Goal: Information Seeking & Learning: Learn about a topic

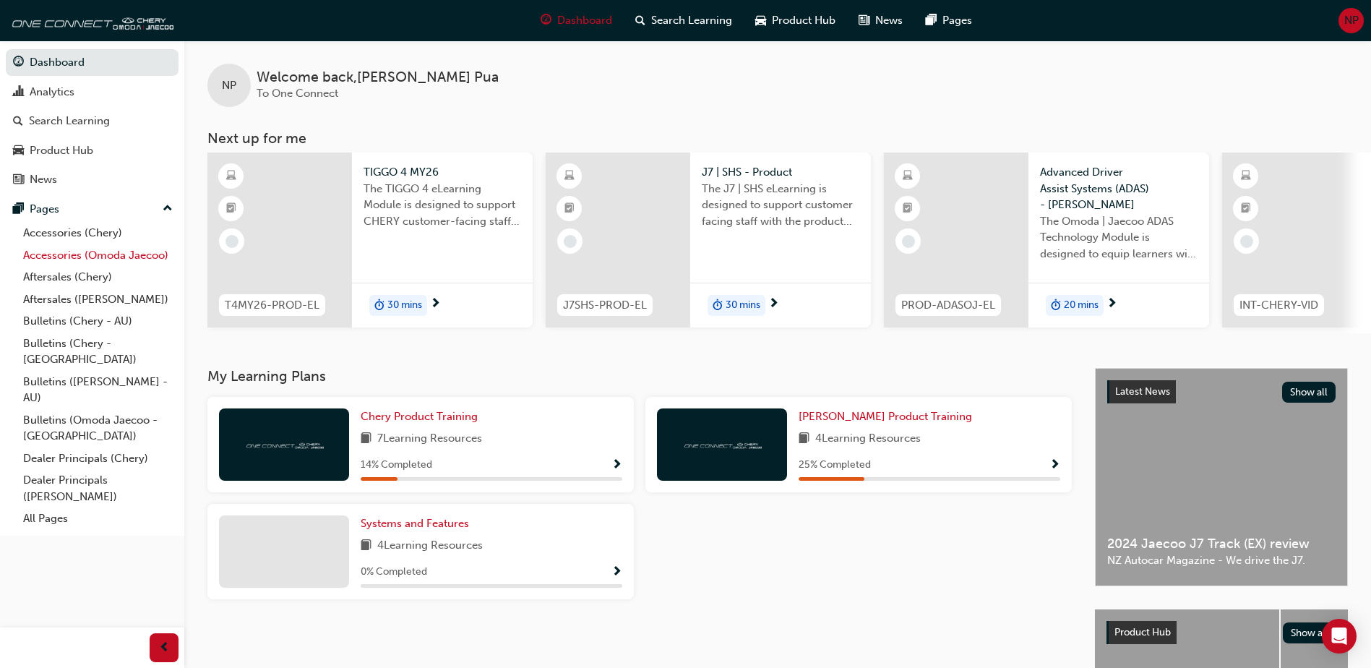
click at [95, 254] on link "Accessories (Omoda Jaecoo)" at bounding box center [97, 255] width 161 height 22
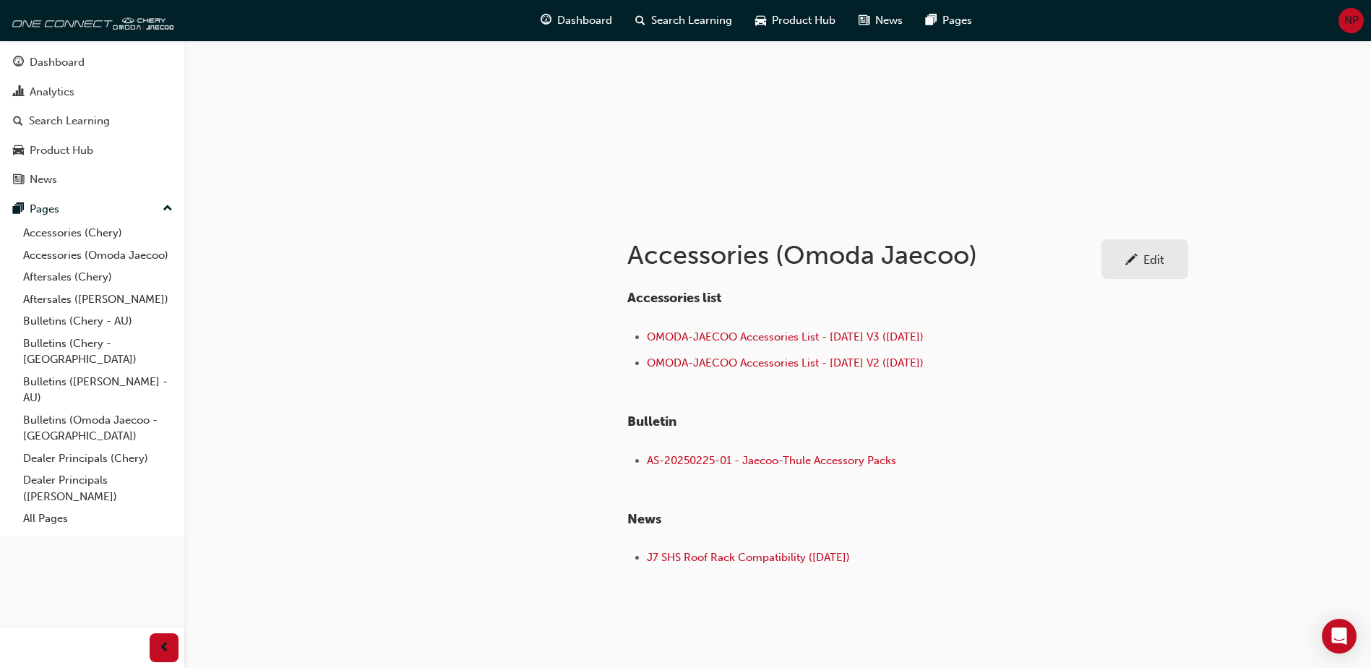
scroll to position [145, 0]
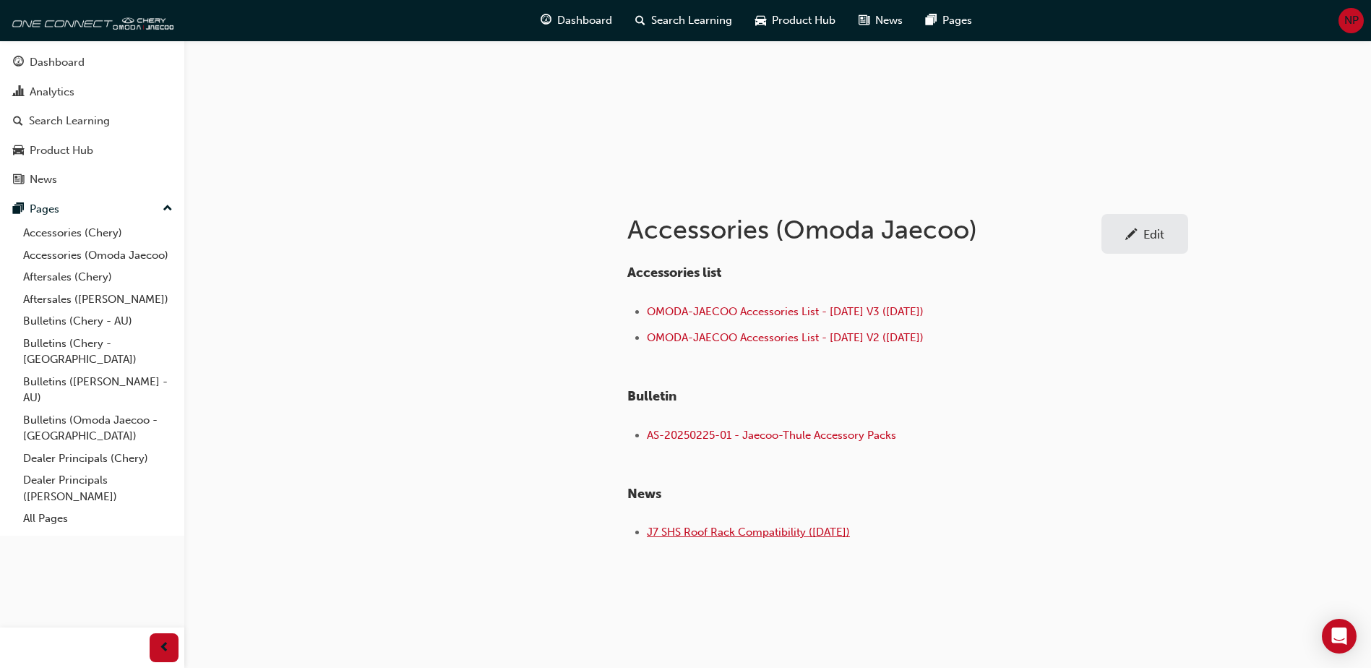
click at [835, 526] on span "J7 SHS Roof Rack Compatibility ([DATE])" at bounding box center [748, 531] width 203 height 13
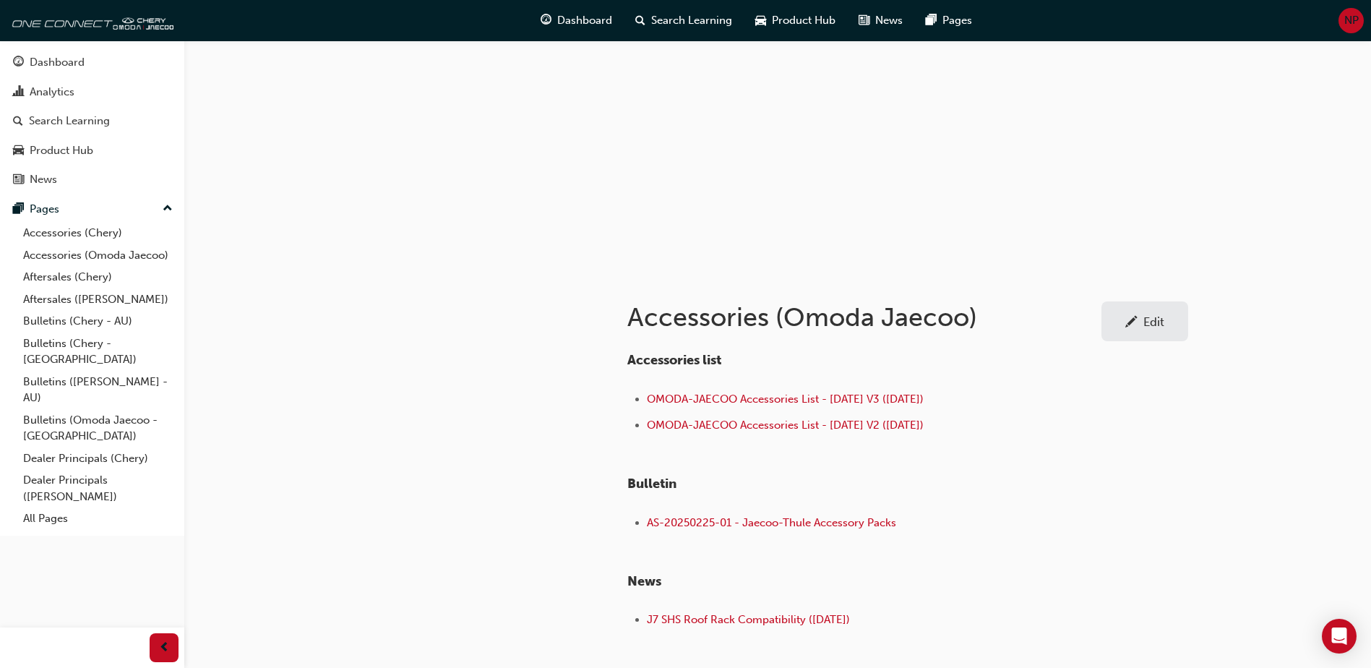
scroll to position [160, 0]
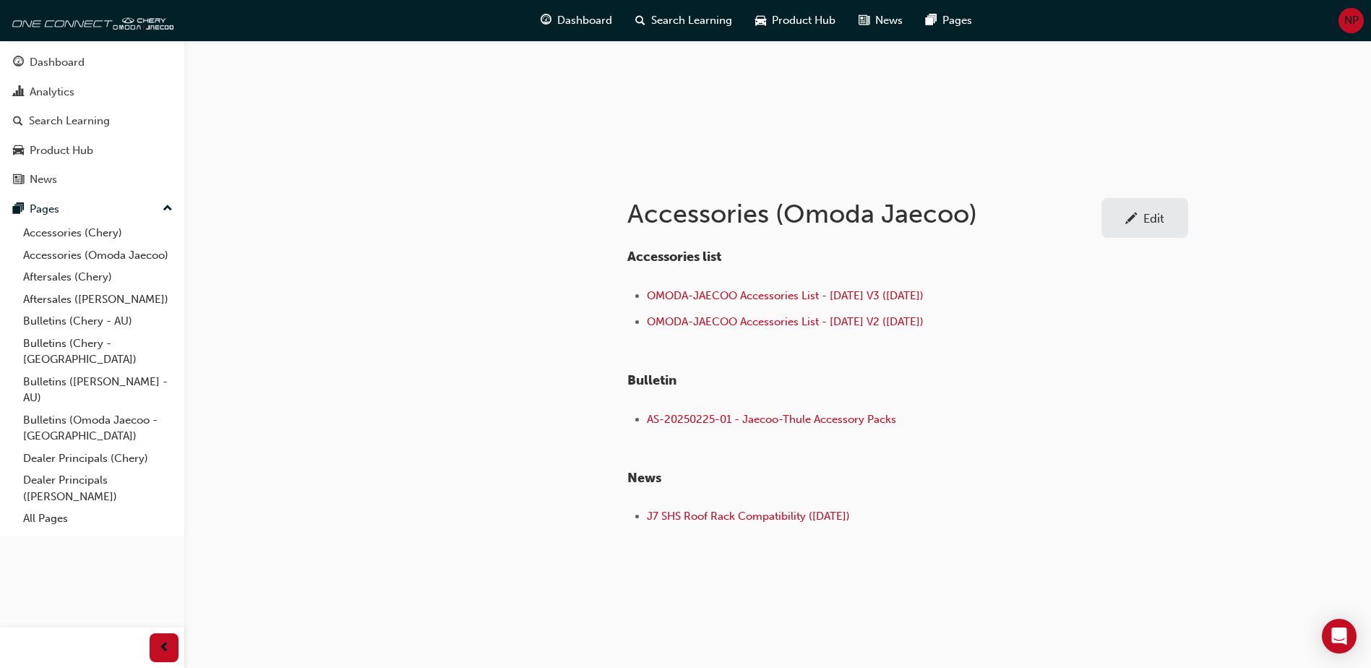
click at [1142, 364] on div "Accessories list OMODA-JAECOO Accessories List - [DATE] V3 ([DATE]) OMODA-JAECO…" at bounding box center [907, 383] width 561 height 291
drag, startPoint x: 1130, startPoint y: 454, endPoint x: 987, endPoint y: 325, distance: 191.9
click at [1129, 452] on div "Accessories list OMODA-JAECOO Accessories List - [DATE] V3 ([DATE]) OMODA-JAECO…" at bounding box center [907, 383] width 561 height 291
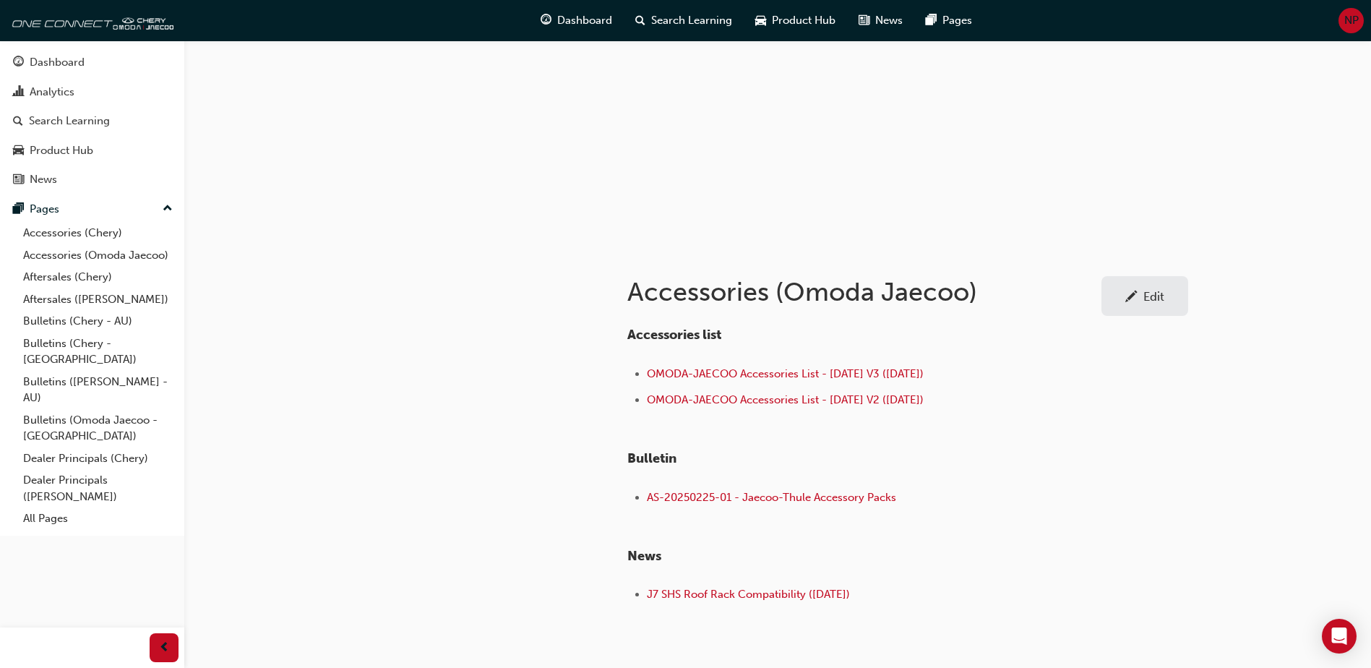
scroll to position [0, 0]
